Goal: Navigation & Orientation: Find specific page/section

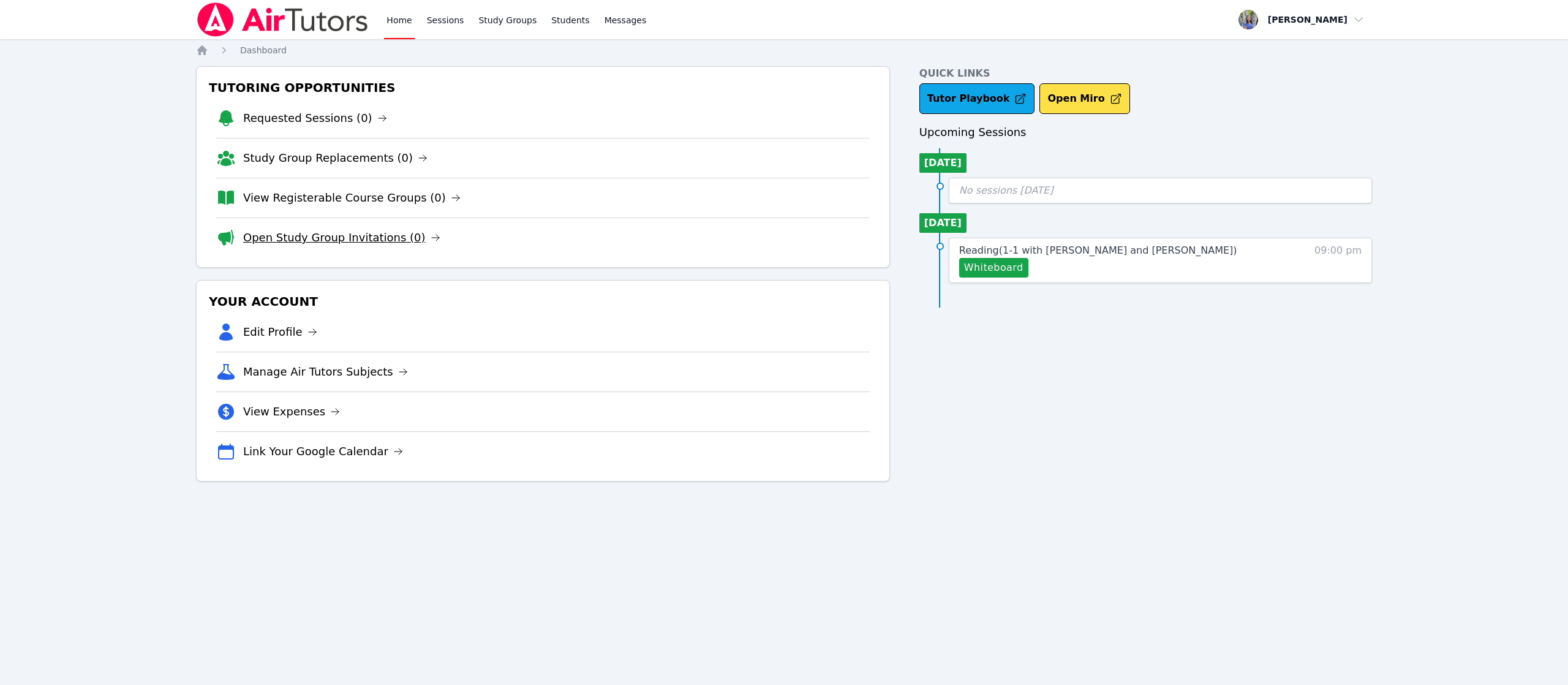
click at [314, 240] on link "Open Study Group Invitations (0)" at bounding box center [342, 237] width 197 height 17
click at [381, 194] on link "View Registerable Course Groups (0)" at bounding box center [351, 198] width 217 height 17
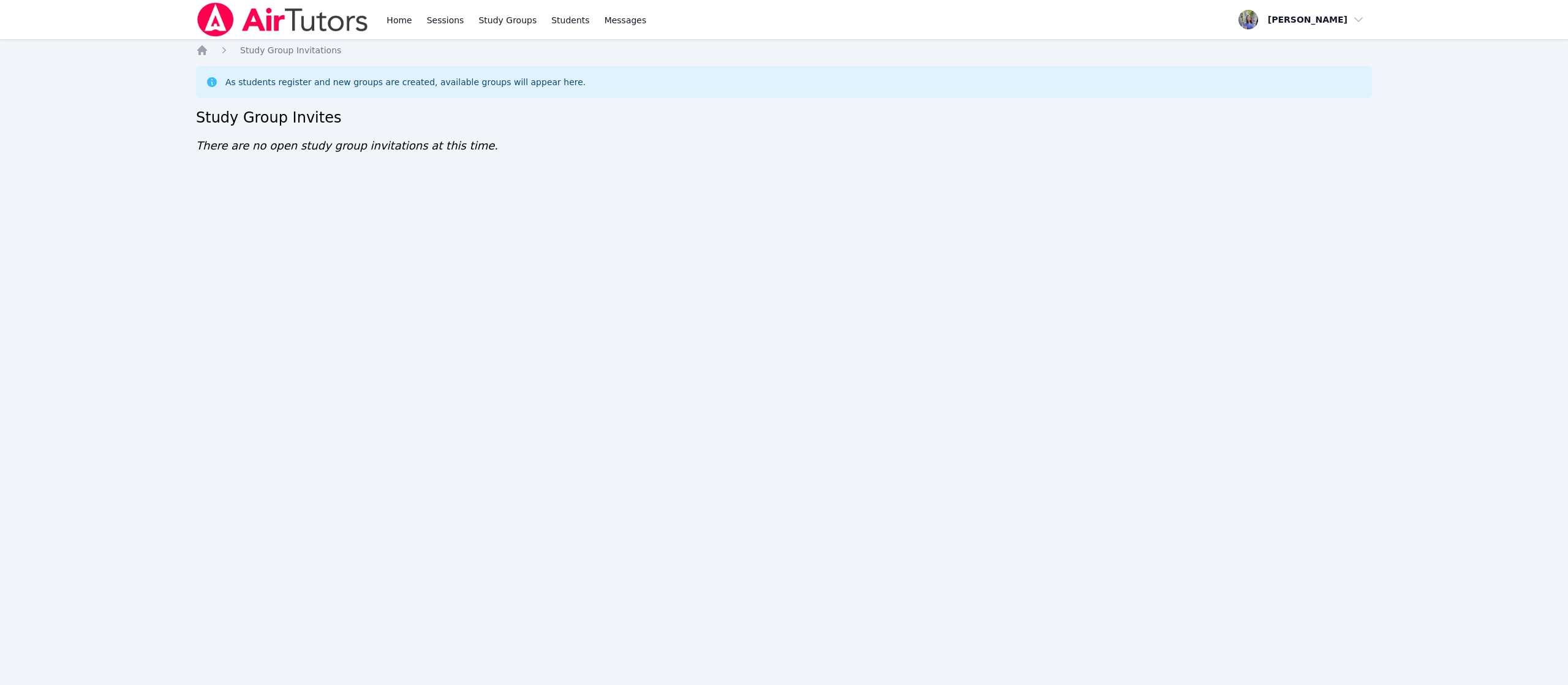
click at [510, 251] on div "Home Sessions Study Groups Students Messages Open user menu Tracie Hymer Open m…" at bounding box center [784, 342] width 1568 height 685
